Goal: Task Accomplishment & Management: Manage account settings

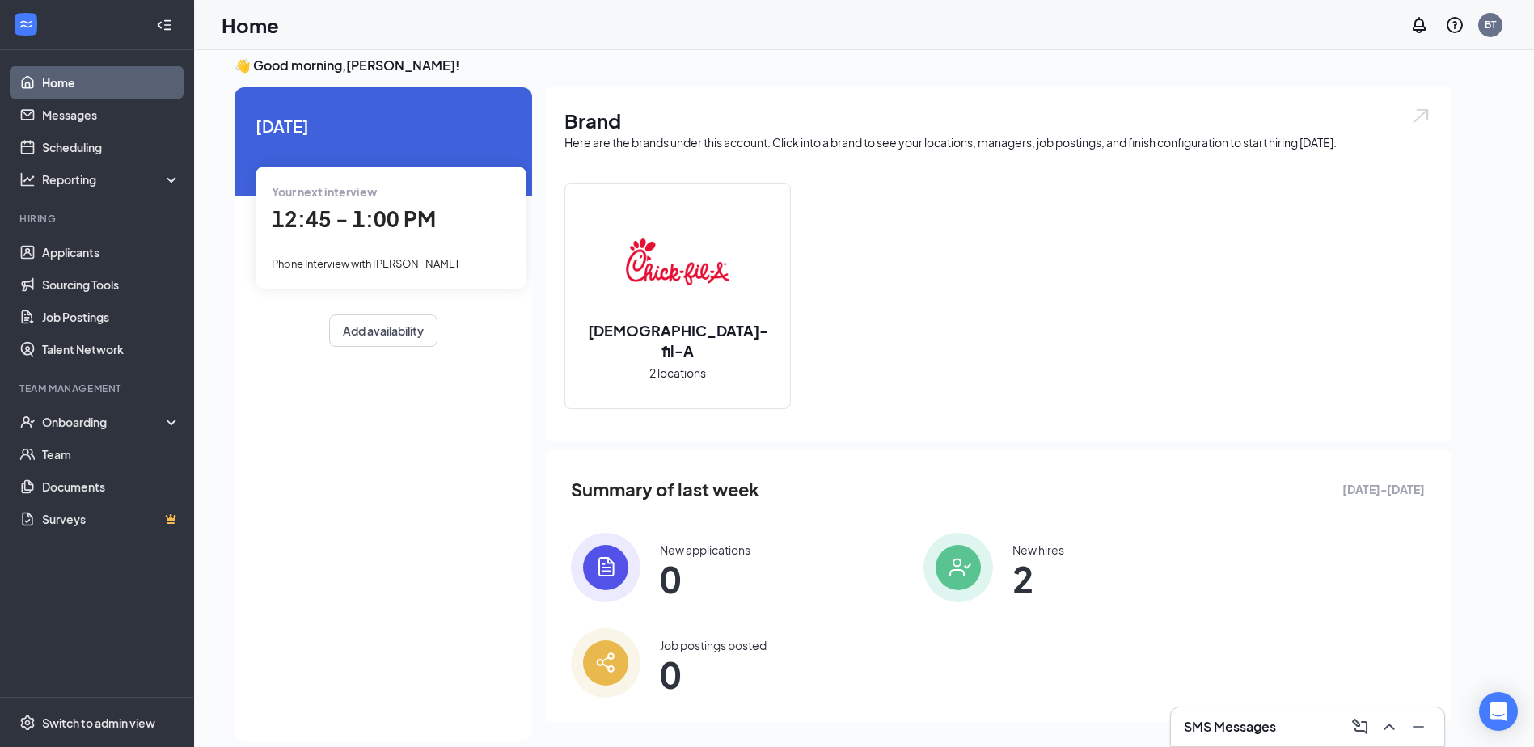
scroll to position [34, 0]
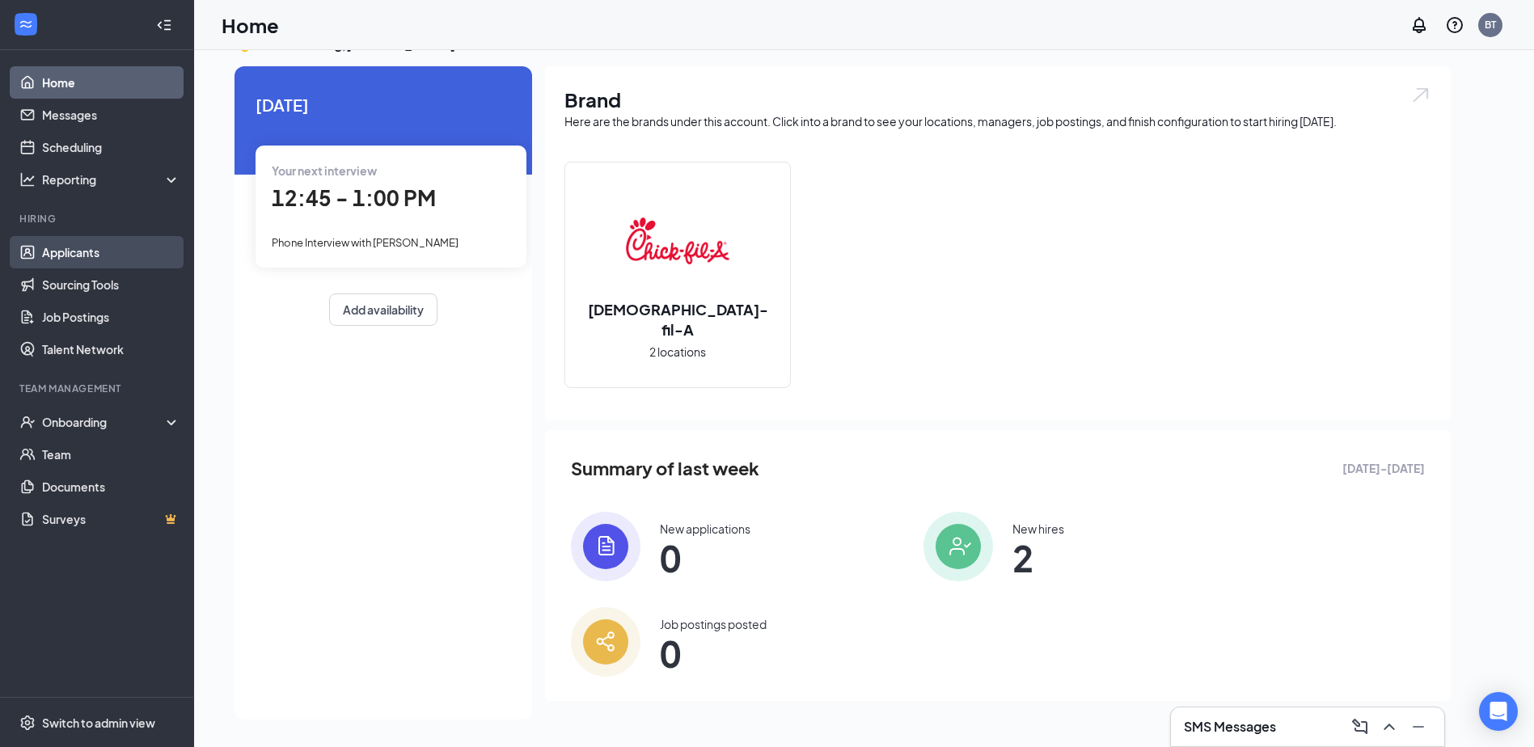
click at [110, 260] on link "Applicants" at bounding box center [111, 252] width 138 height 32
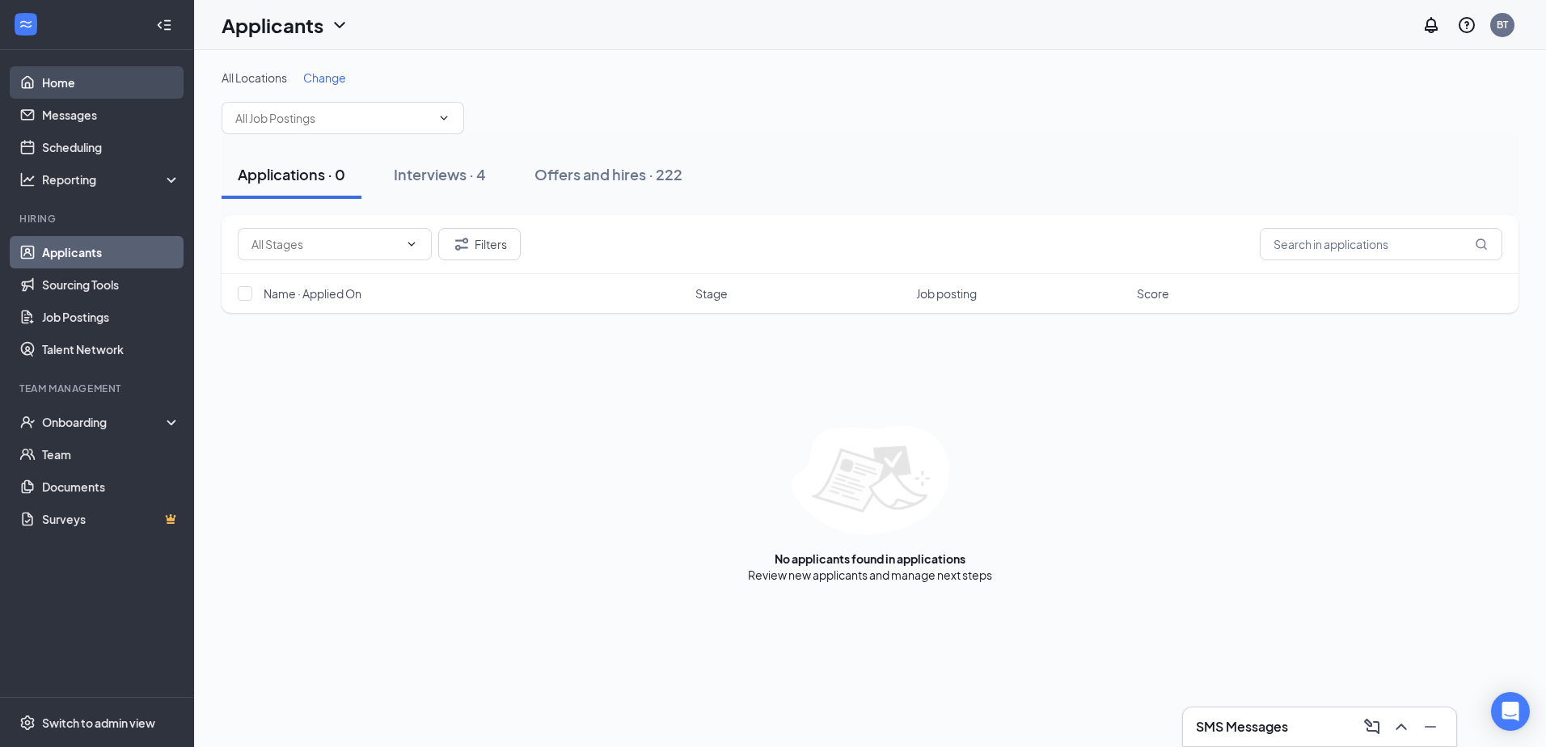
click at [66, 83] on link "Home" at bounding box center [111, 82] width 138 height 32
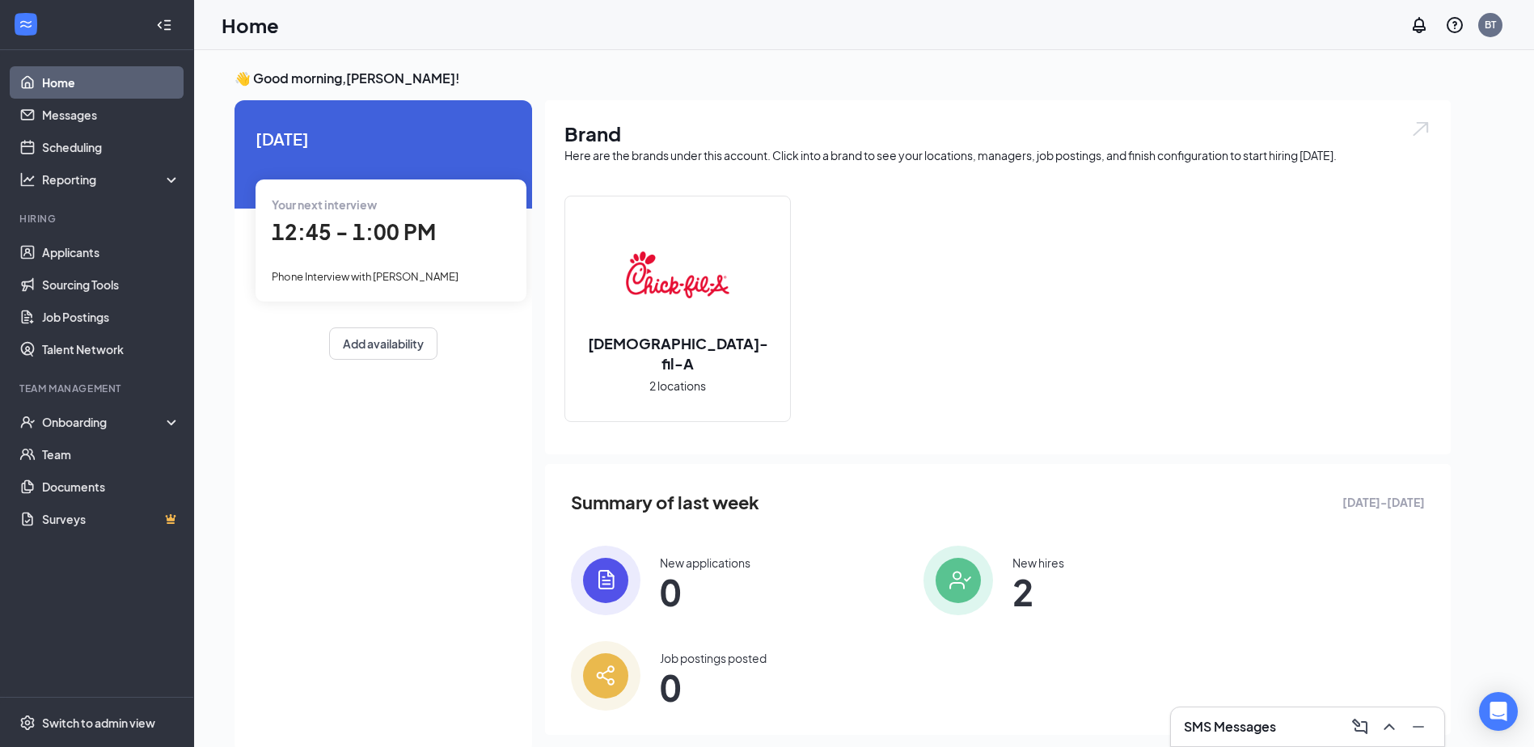
click at [374, 265] on div "Your next interview 12:45 - 1:00 PM Phone Interview with [PERSON_NAME]" at bounding box center [391, 240] width 271 height 121
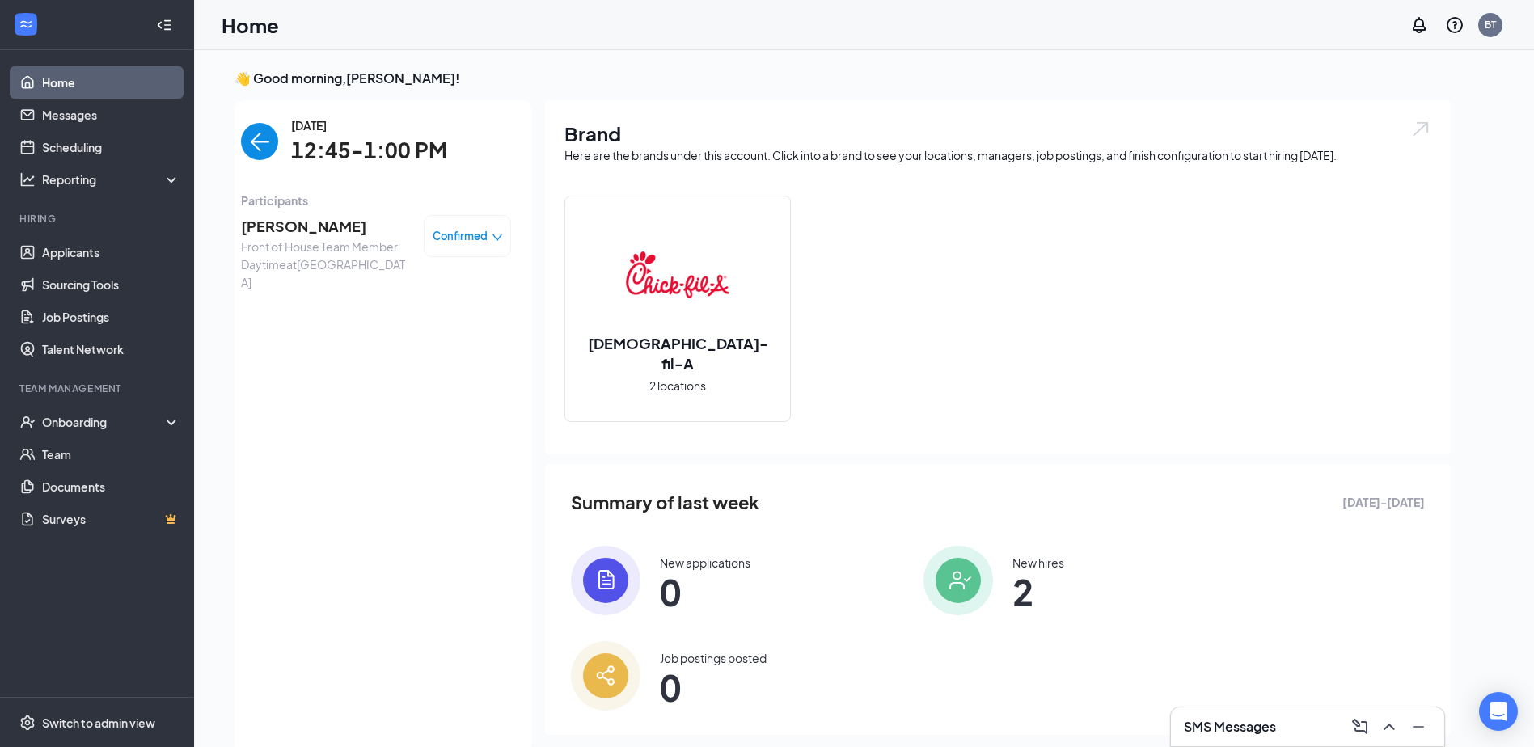
scroll to position [6, 0]
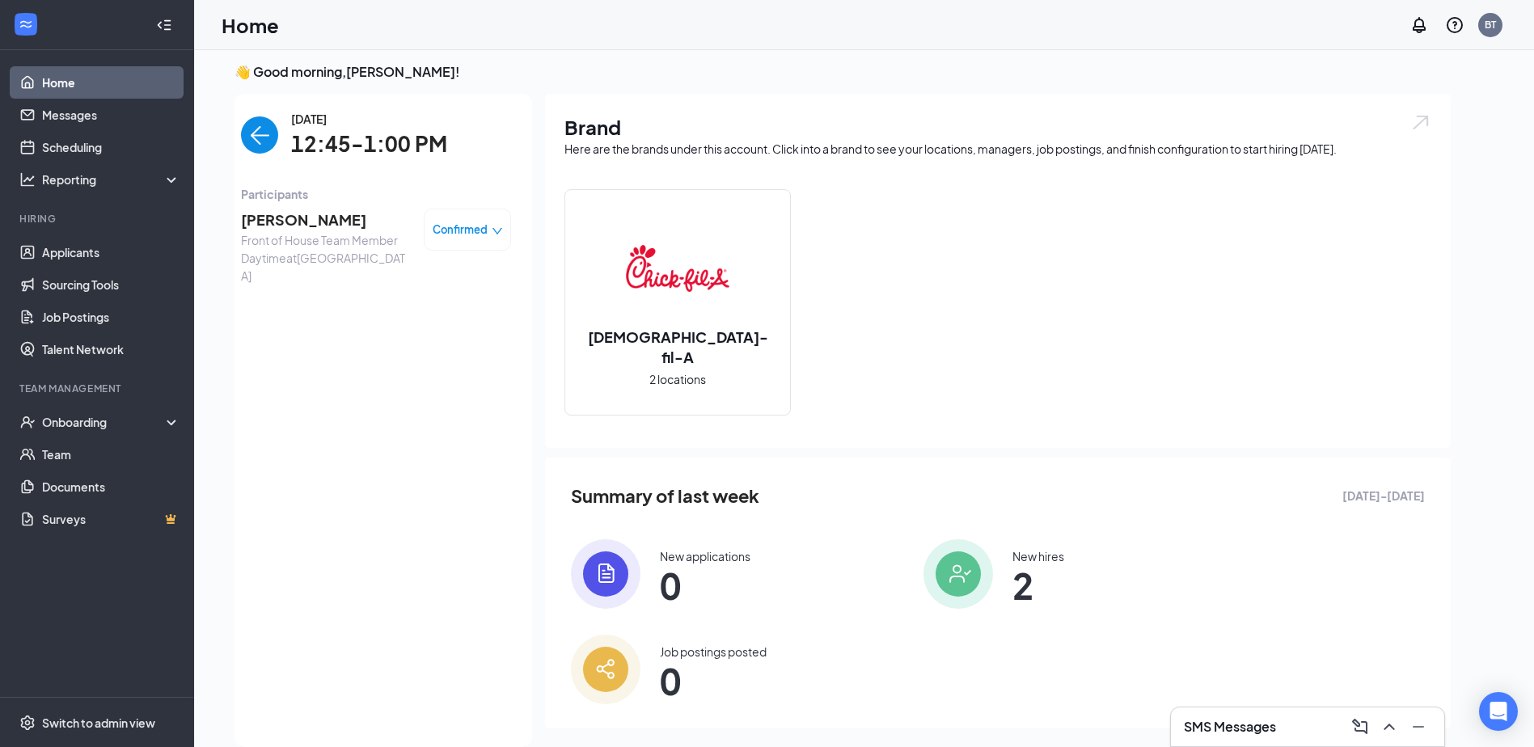
click at [457, 233] on span "Confirmed" at bounding box center [460, 230] width 55 height 16
click at [433, 281] on span "Request Reschedule" at bounding box center [433, 276] width 111 height 18
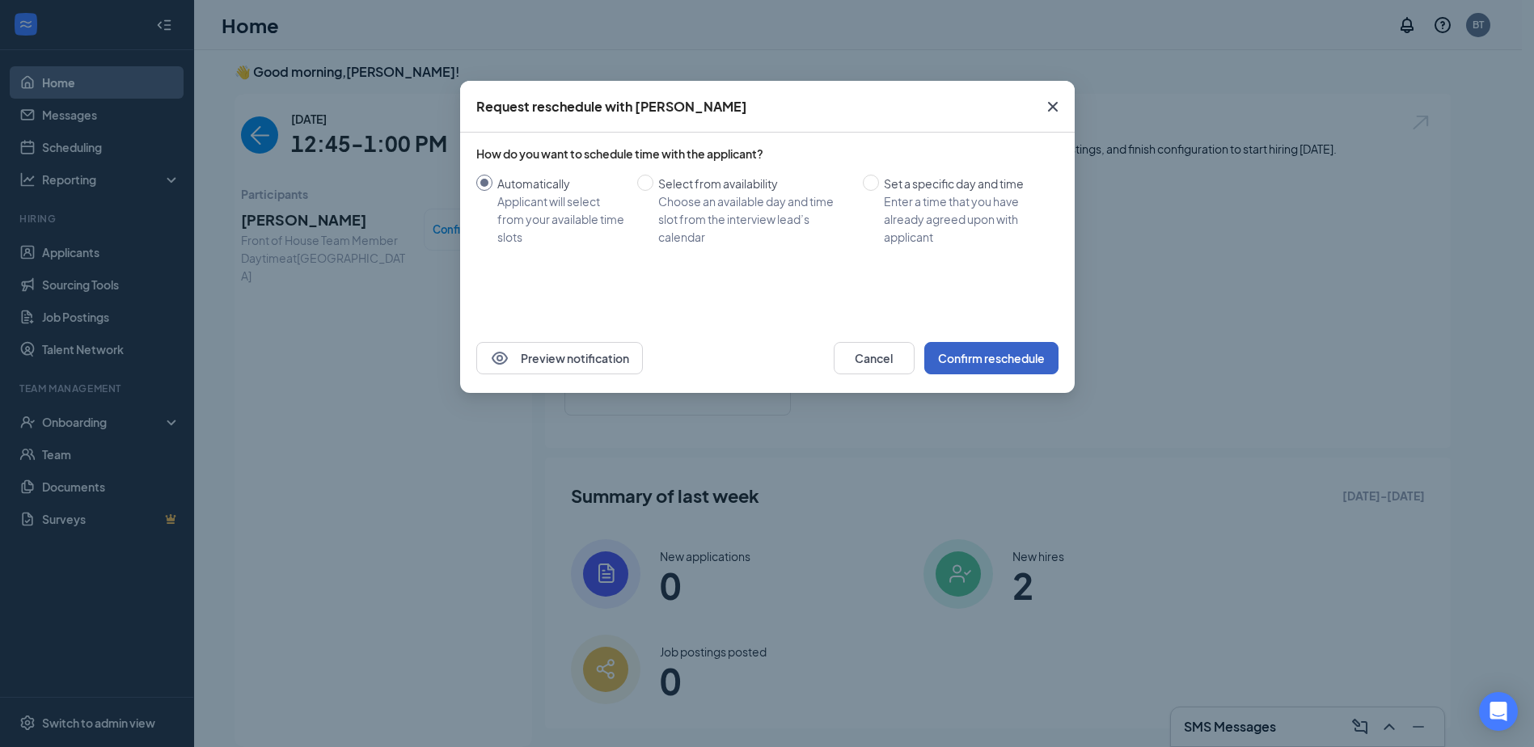
click at [973, 366] on button "Confirm reschedule" at bounding box center [991, 358] width 134 height 32
